Goal: Task Accomplishment & Management: Complete application form

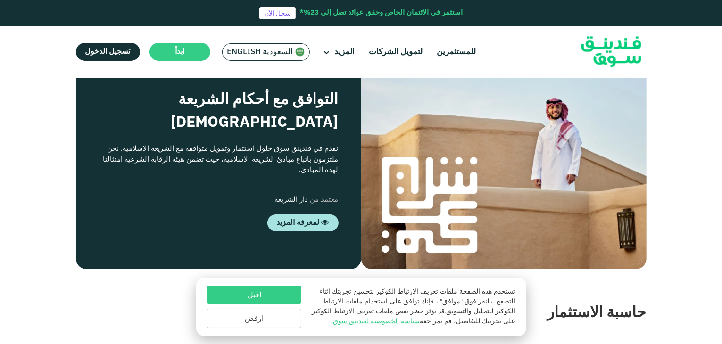
scroll to position [944, 0]
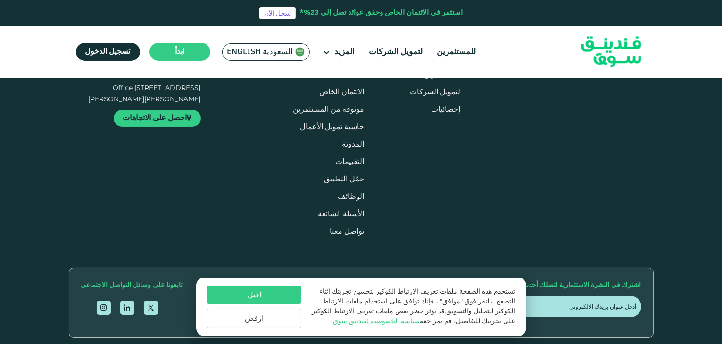
type tc-range-slider "4"
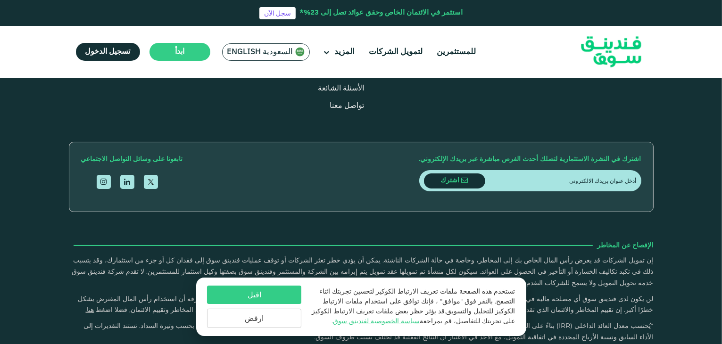
scroll to position [2076, 0]
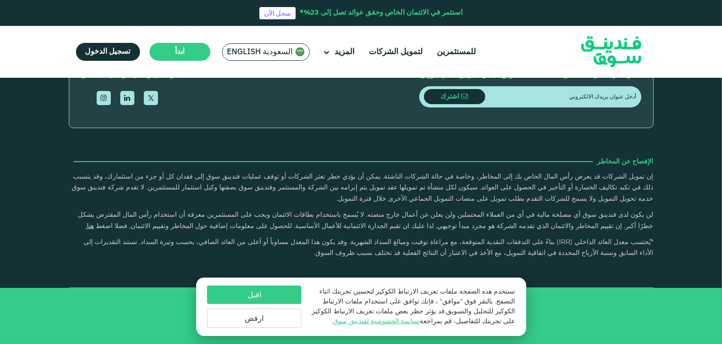
scroll to position [1668, 0]
type tc-range-slider "4"
click at [383, 51] on link "لتمويل الشركات" at bounding box center [396, 52] width 59 height 16
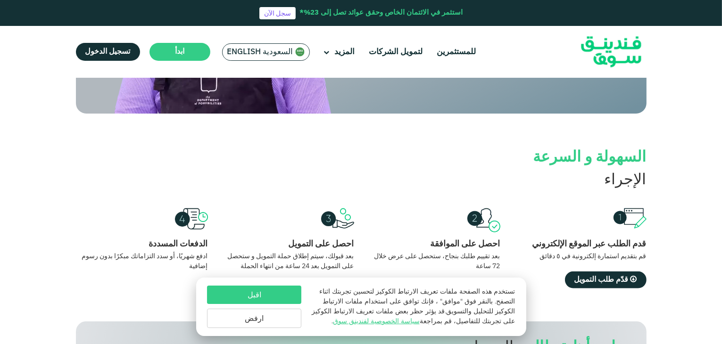
scroll to position [849, 0]
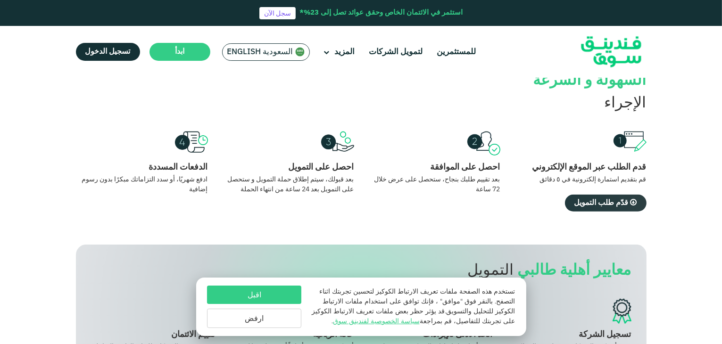
click at [588, 200] on span "قدّم طلب التمويل" at bounding box center [602, 203] width 54 height 7
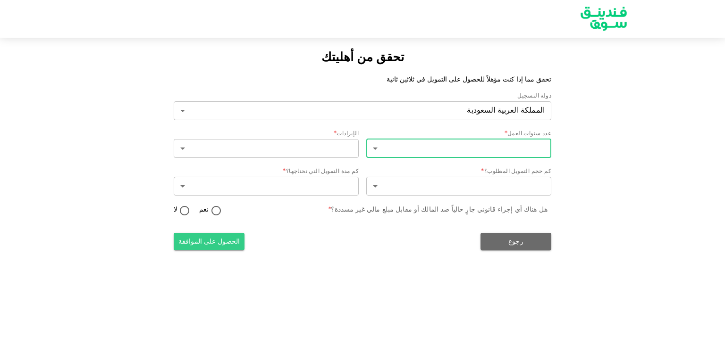
click at [512, 151] on body "تحقق من أهليتك تحقق مما إذا كنت مؤهلاً للحصول على التمويل في ثلاثين ثانية دولة …" at bounding box center [362, 172] width 725 height 344
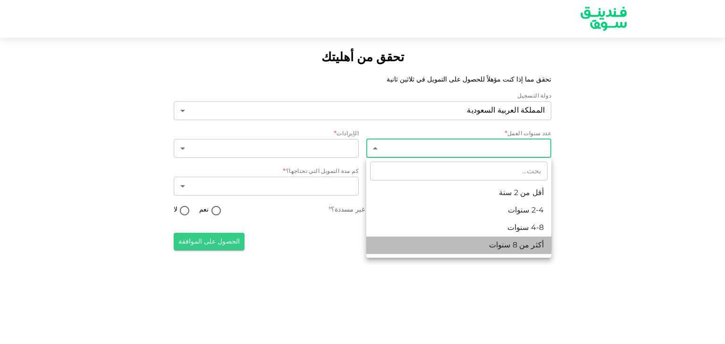
click at [511, 249] on font "أكثر من 8 سنوات" at bounding box center [516, 245] width 55 height 7
type input "4"
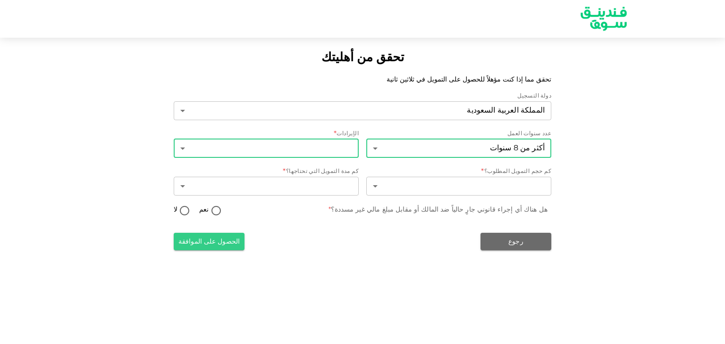
click at [342, 150] on body "تحقق من أهليتك تحقق مما إذا كنت مؤهلاً للحصول على التمويل في ثلاثين ثانية دولة …" at bounding box center [362, 172] width 725 height 344
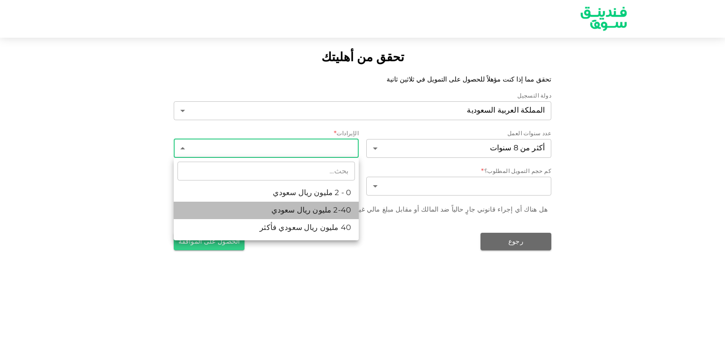
click at [326, 213] on font "2-40 مليون ريال سعودي" at bounding box center [311, 210] width 80 height 7
type input "2"
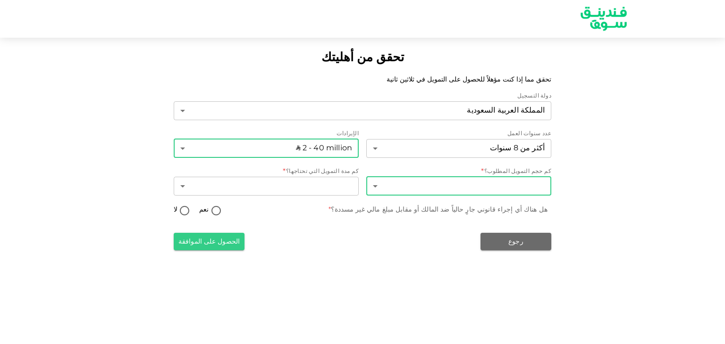
click at [499, 180] on body "تحقق من أهليتك تحقق مما إذا كنت مؤهلاً للحصول على التمويل في ثلاثين ثانية دولة …" at bounding box center [362, 172] width 725 height 344
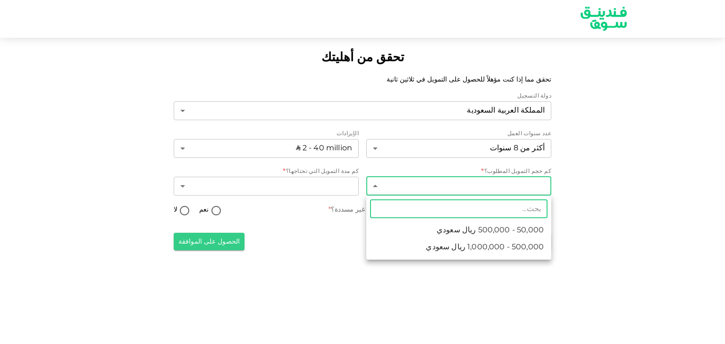
click at [460, 248] on font "500,000 - 1,000,000 ريال سعودي" at bounding box center [485, 247] width 118 height 7
type input "2"
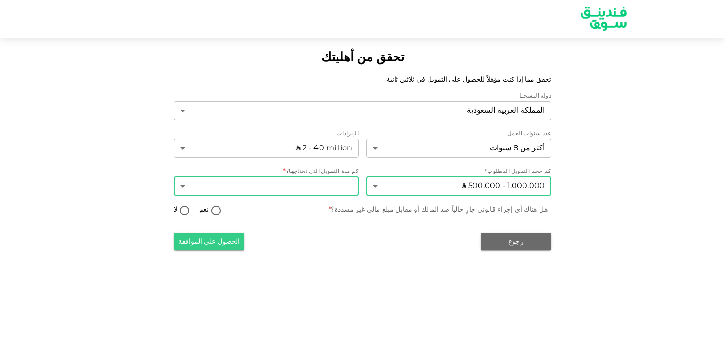
click at [344, 179] on body "تحقق من أهليتك تحقق مما إذا كنت مؤهلاً للحصول على التمويل في ثلاثين ثانية دولة …" at bounding box center [362, 172] width 725 height 344
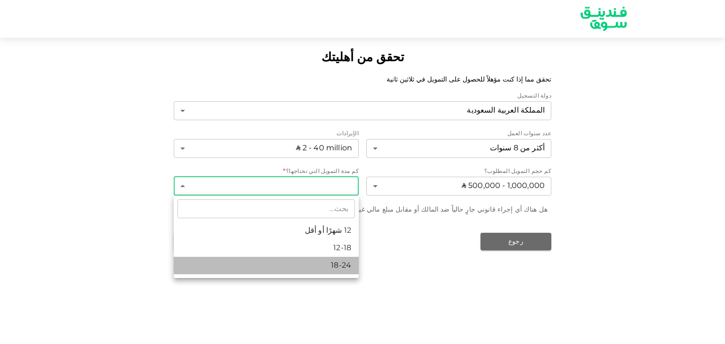
click at [320, 267] on li "18-24" at bounding box center [266, 265] width 185 height 17
type input "3"
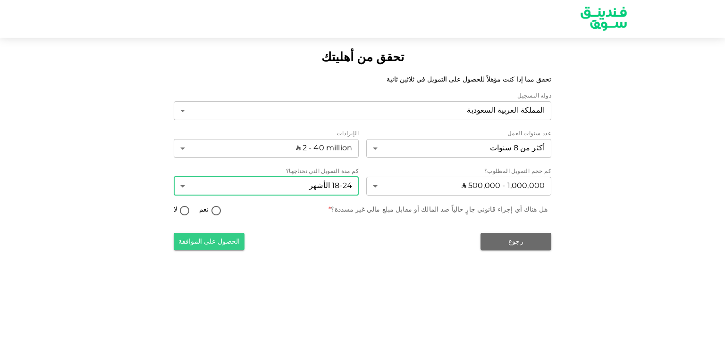
click at [215, 211] on input "نعم" at bounding box center [216, 211] width 14 height 13
radio input "true"
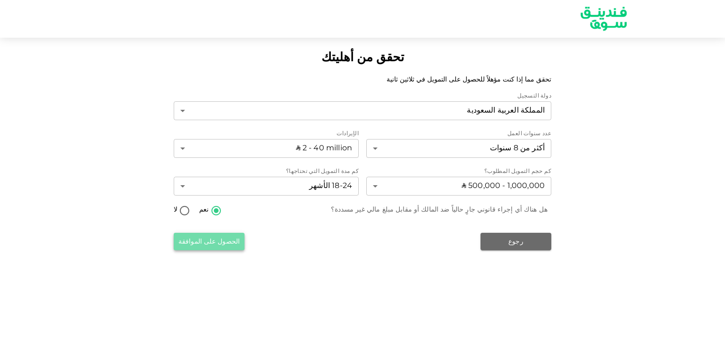
click at [218, 242] on font "الحصول على الموافقة" at bounding box center [208, 242] width 61 height 7
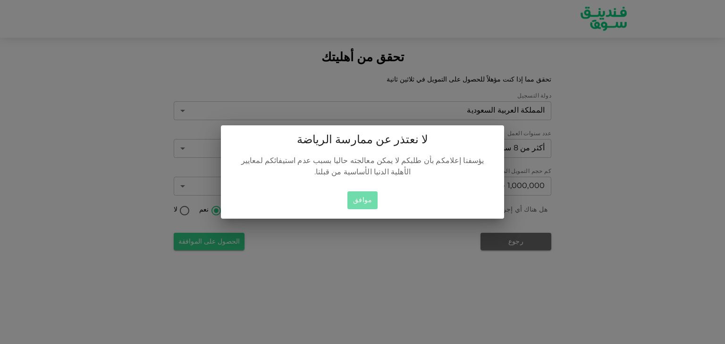
click at [359, 197] on font "موافق" at bounding box center [362, 200] width 19 height 7
